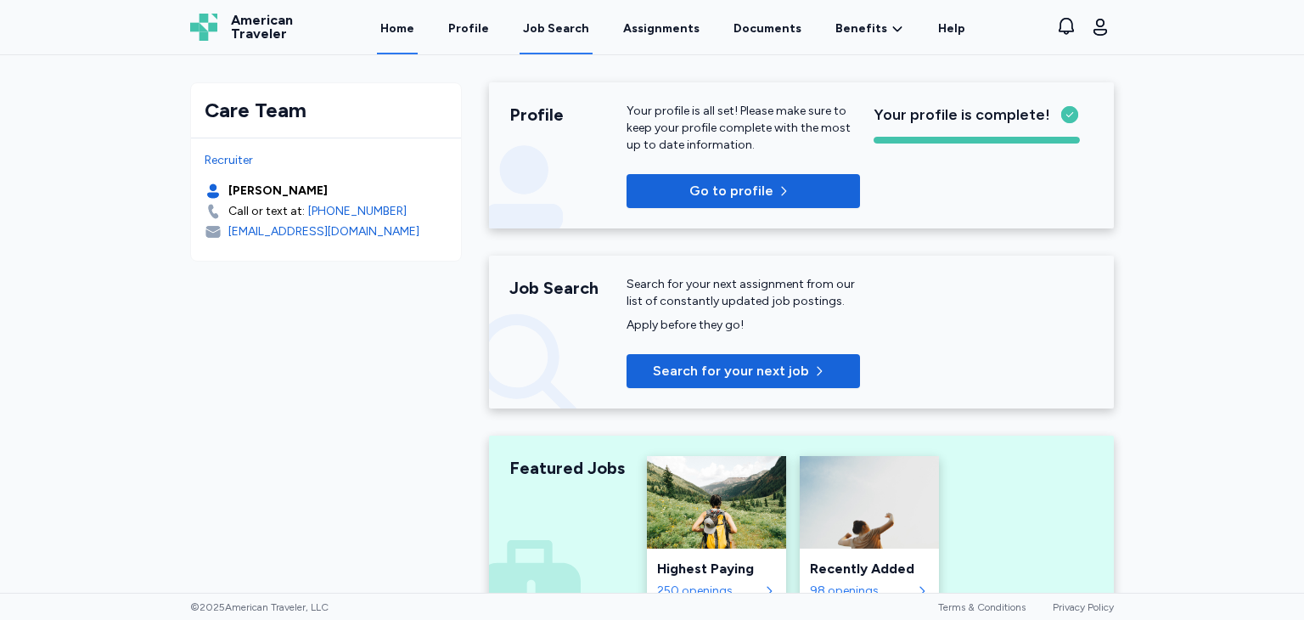
click at [584, 42] on link "Job Search" at bounding box center [555, 28] width 73 height 53
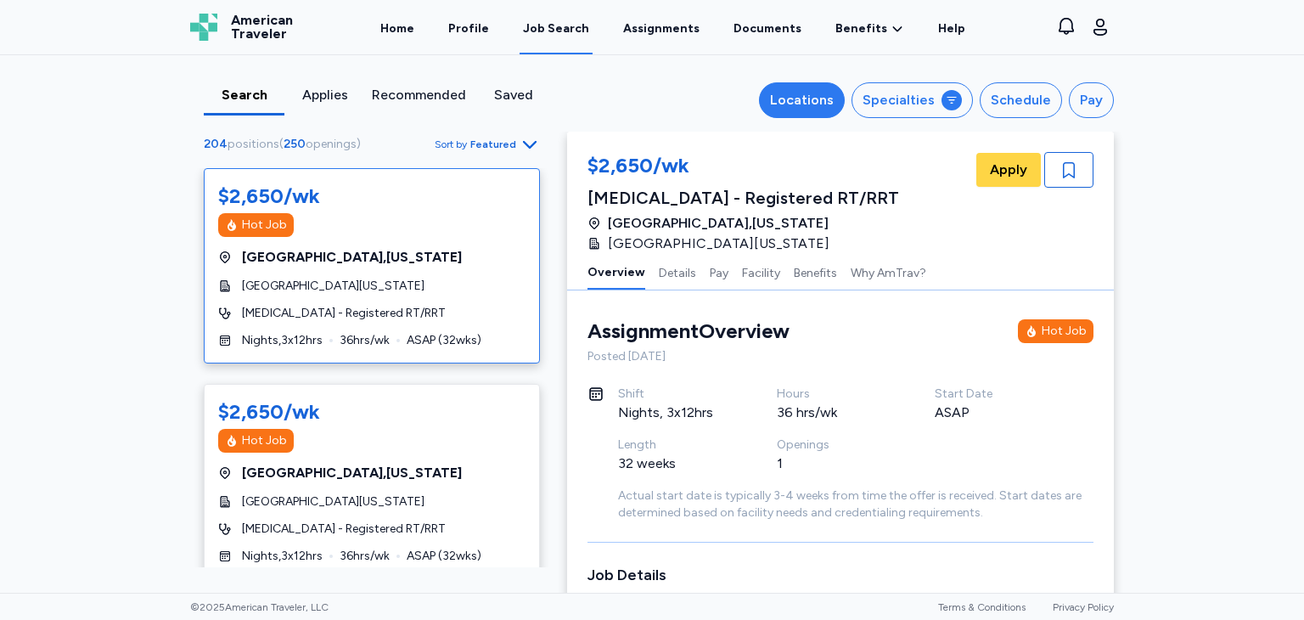
click at [809, 93] on div "Locations" at bounding box center [802, 100] width 64 height 20
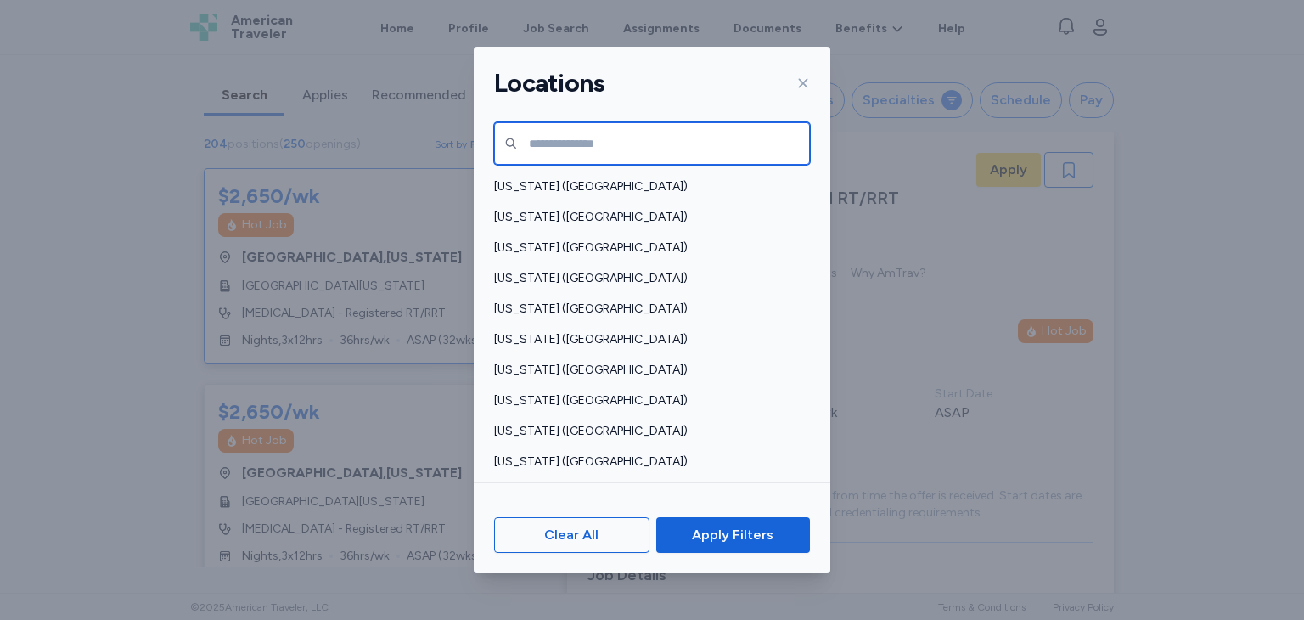
click at [696, 144] on input "text" at bounding box center [652, 143] width 316 height 42
type input "***"
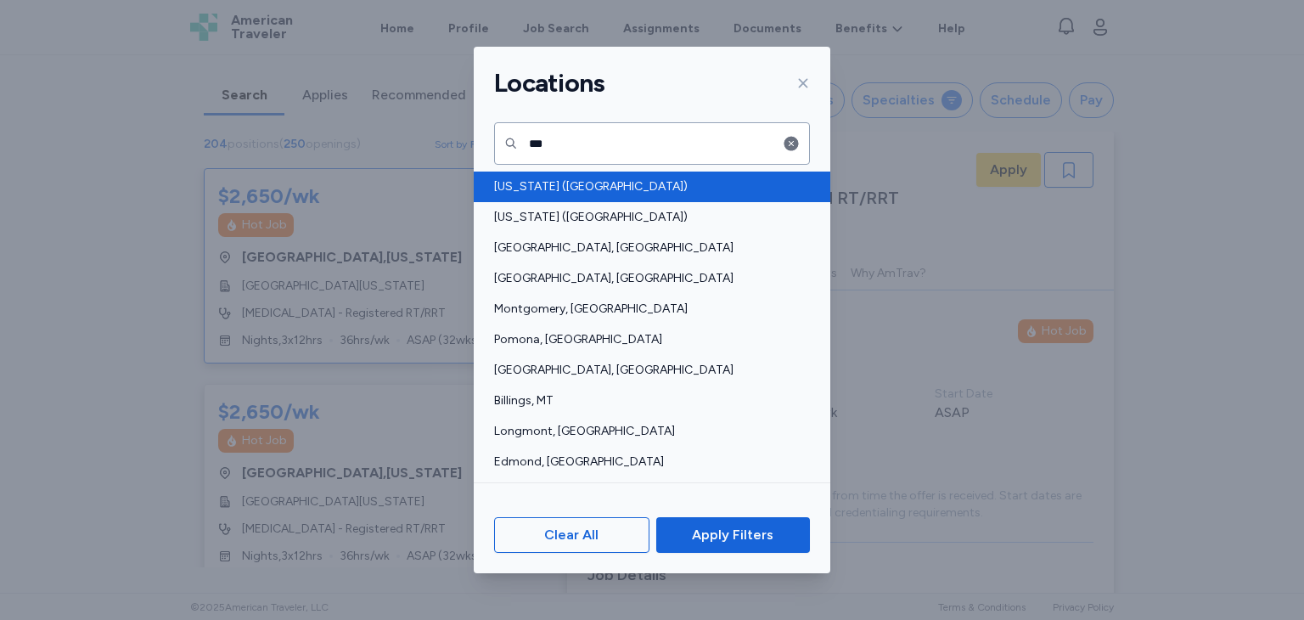
click at [642, 190] on span "[US_STATE] ([GEOGRAPHIC_DATA])" at bounding box center [647, 186] width 306 height 17
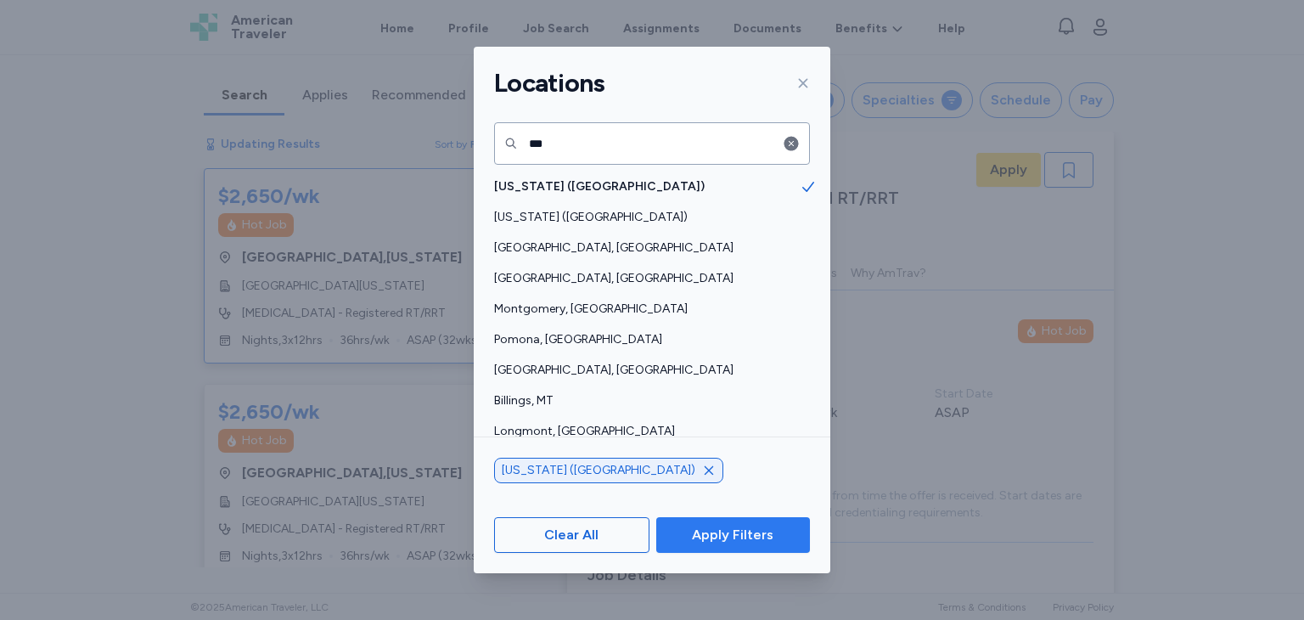
click at [722, 529] on span "Apply Filters" at bounding box center [732, 534] width 81 height 20
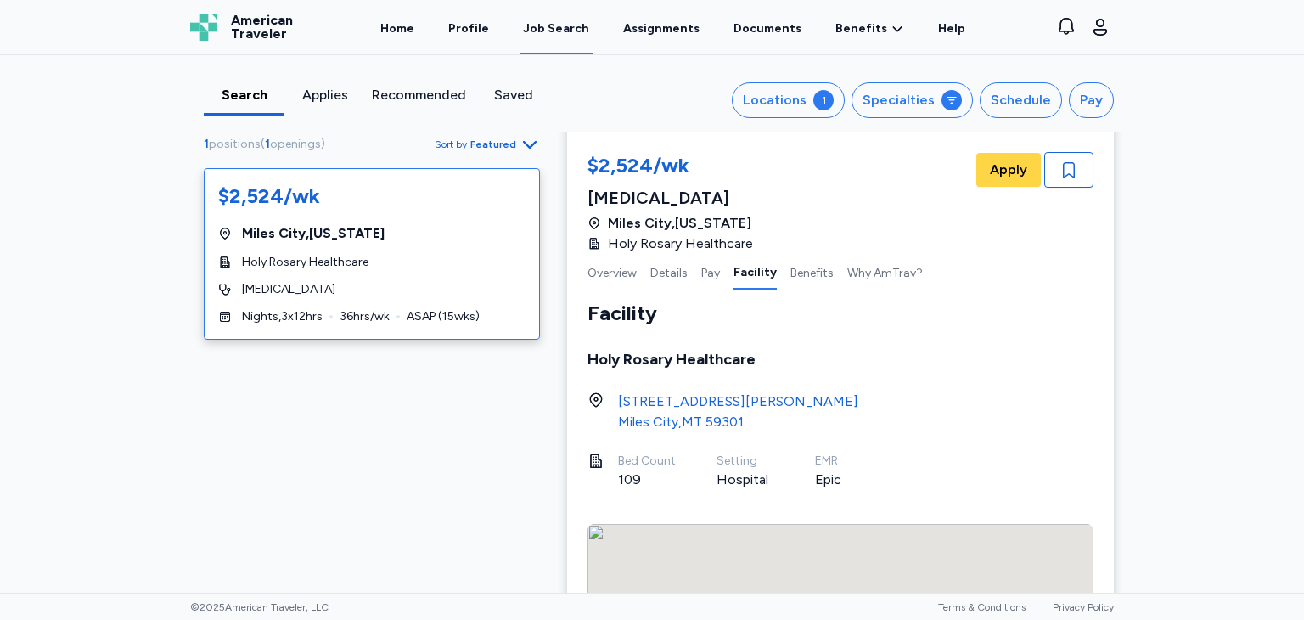
scroll to position [1869, 0]
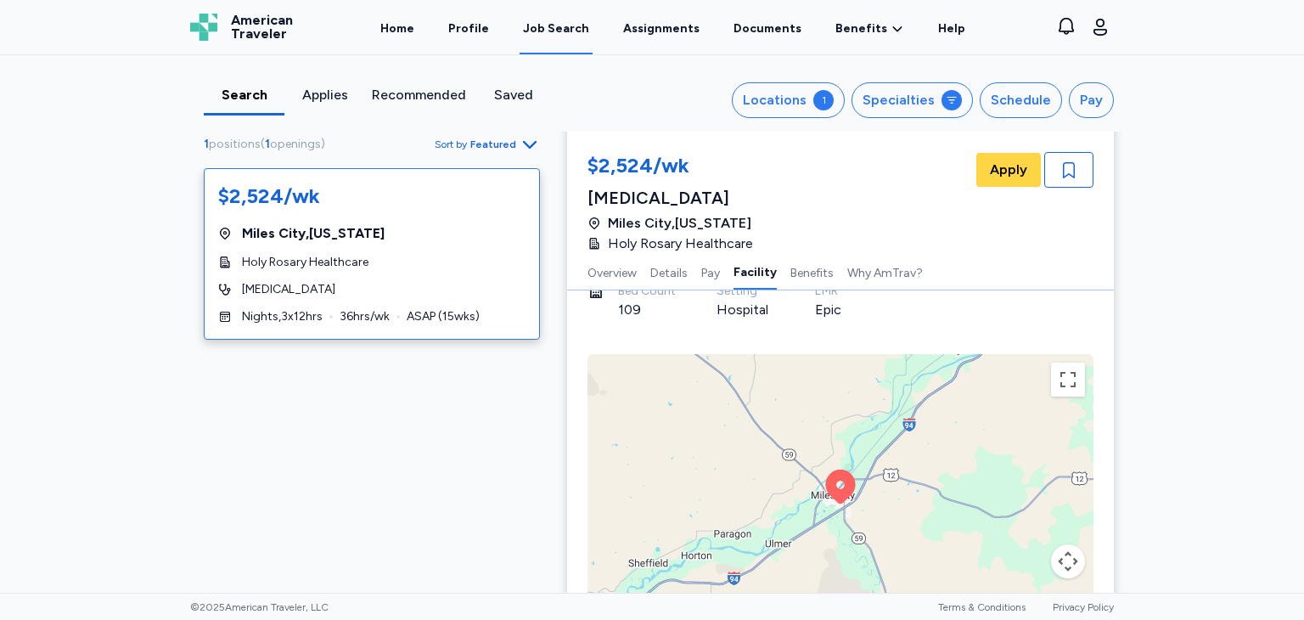
click at [558, 25] on div "Job Search" at bounding box center [556, 28] width 66 height 17
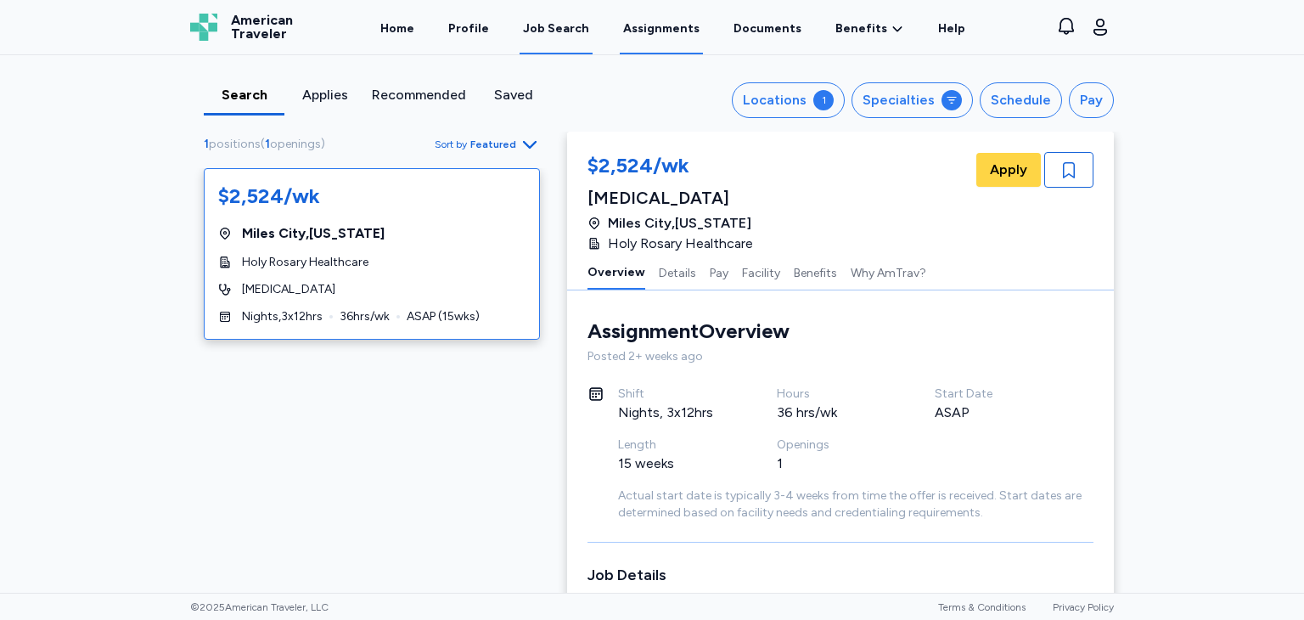
click at [658, 33] on link "Assignments" at bounding box center [661, 28] width 83 height 53
